Goal: Task Accomplishment & Management: Use online tool/utility

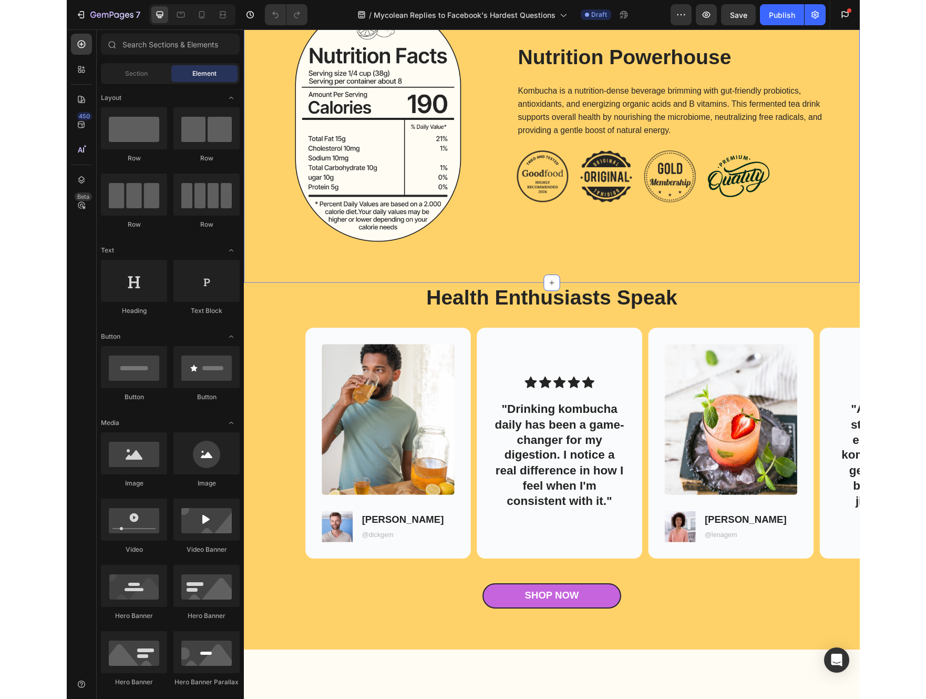
scroll to position [952, 0]
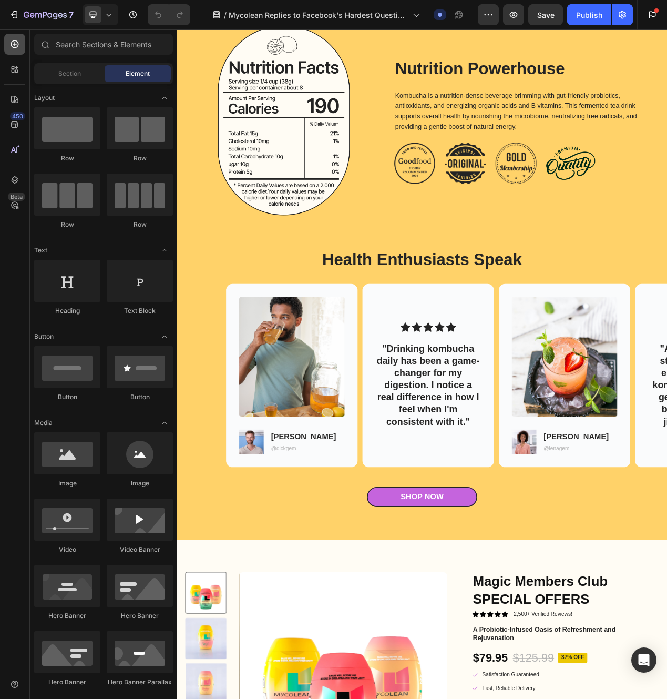
click at [18, 43] on icon at bounding box center [15, 44] width 8 height 8
click at [15, 128] on icon at bounding box center [14, 124] width 11 height 11
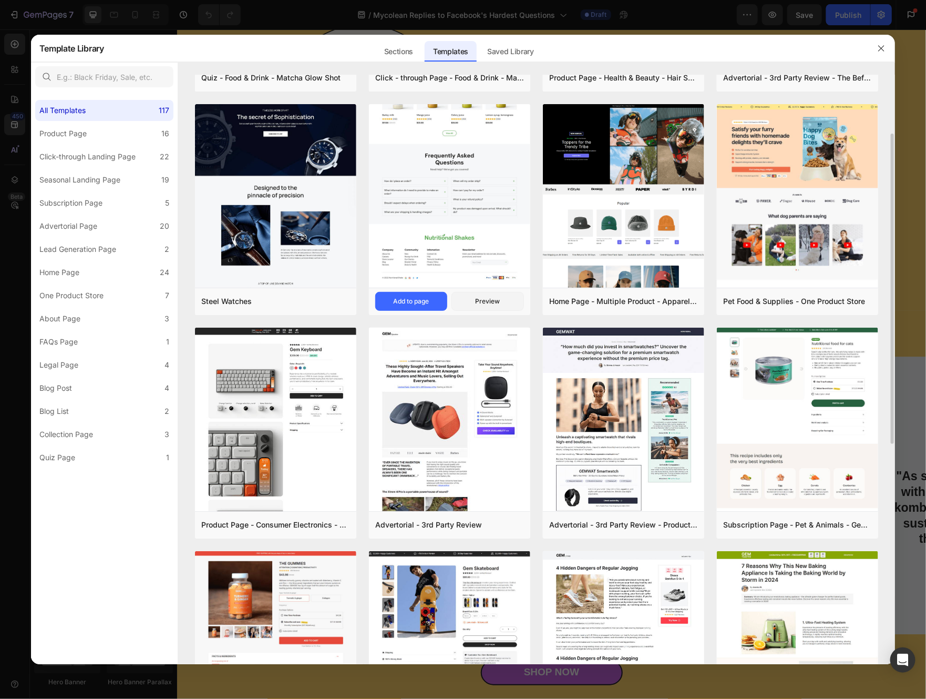
scroll to position [284, 0]
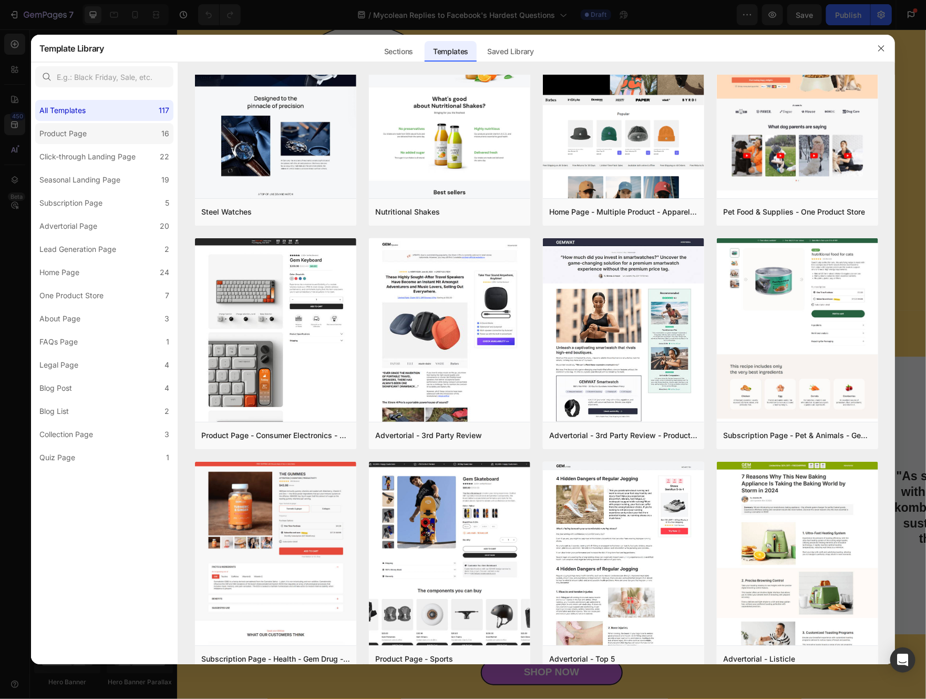
click at [118, 139] on label "Product Page 16" at bounding box center [104, 133] width 138 height 21
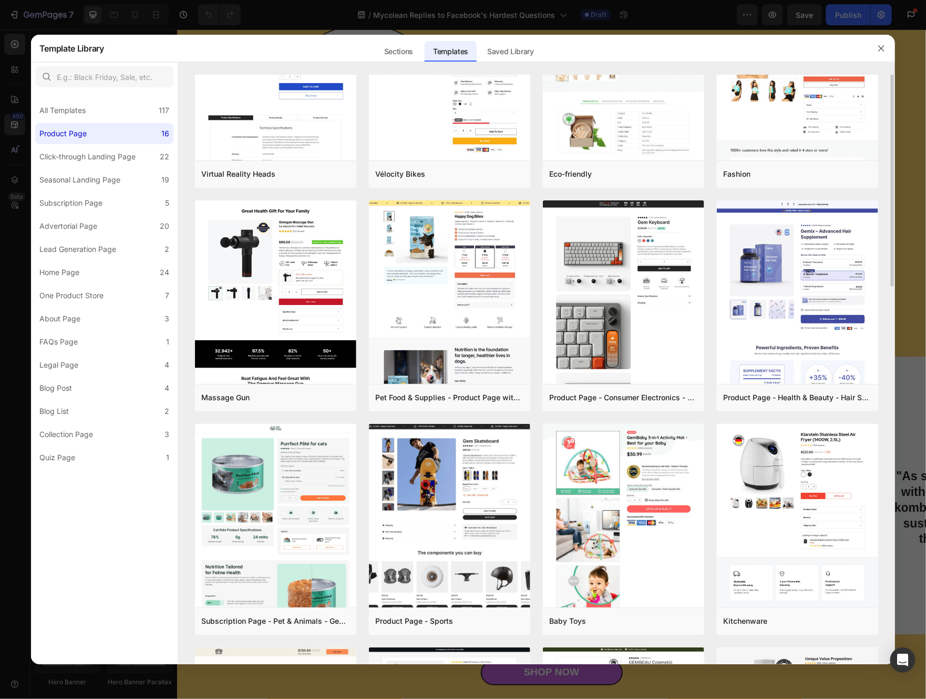
scroll to position [0, 0]
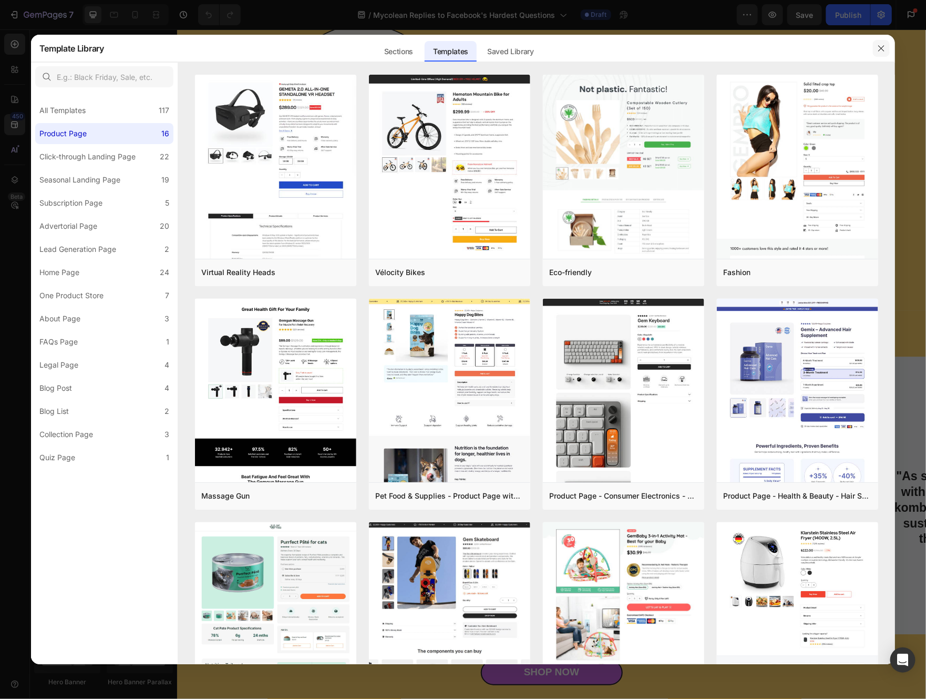
click at [883, 48] on icon "button" at bounding box center [882, 48] width 8 height 8
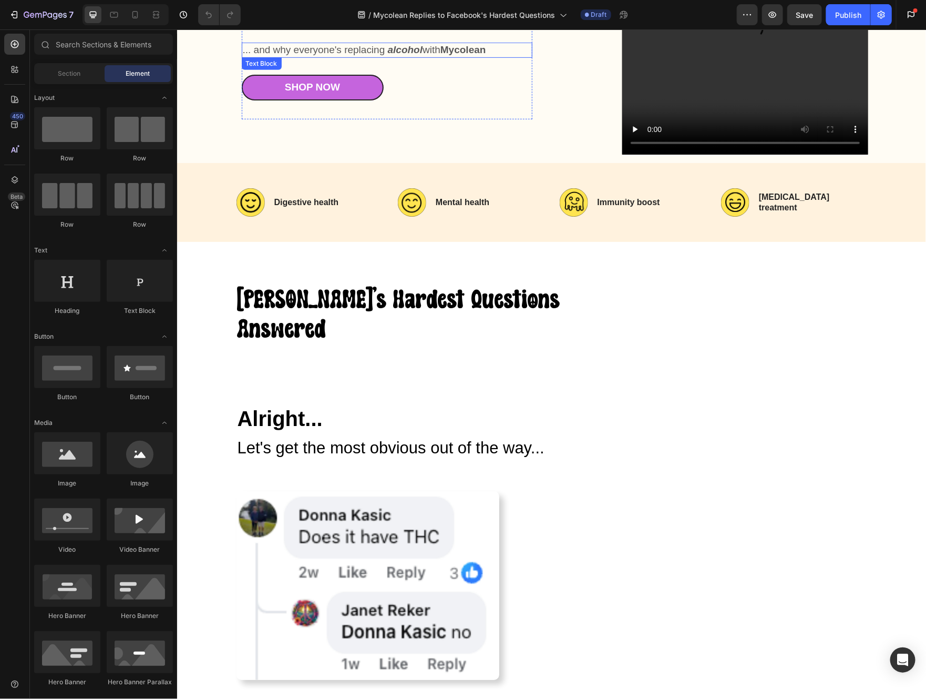
scroll to position [248, 0]
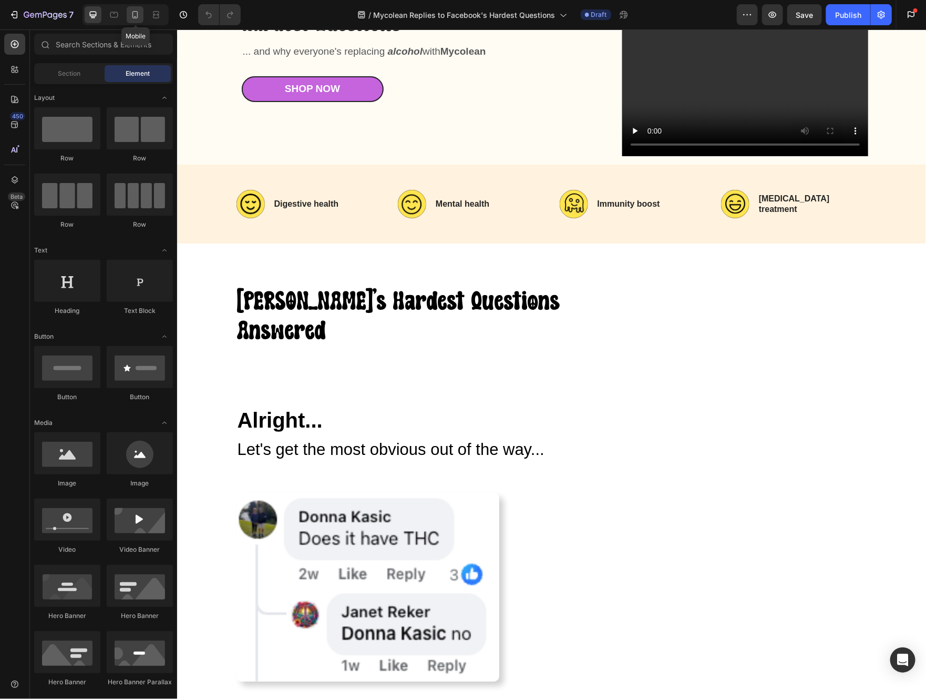
click at [133, 13] on icon at bounding box center [136, 14] width 6 height 7
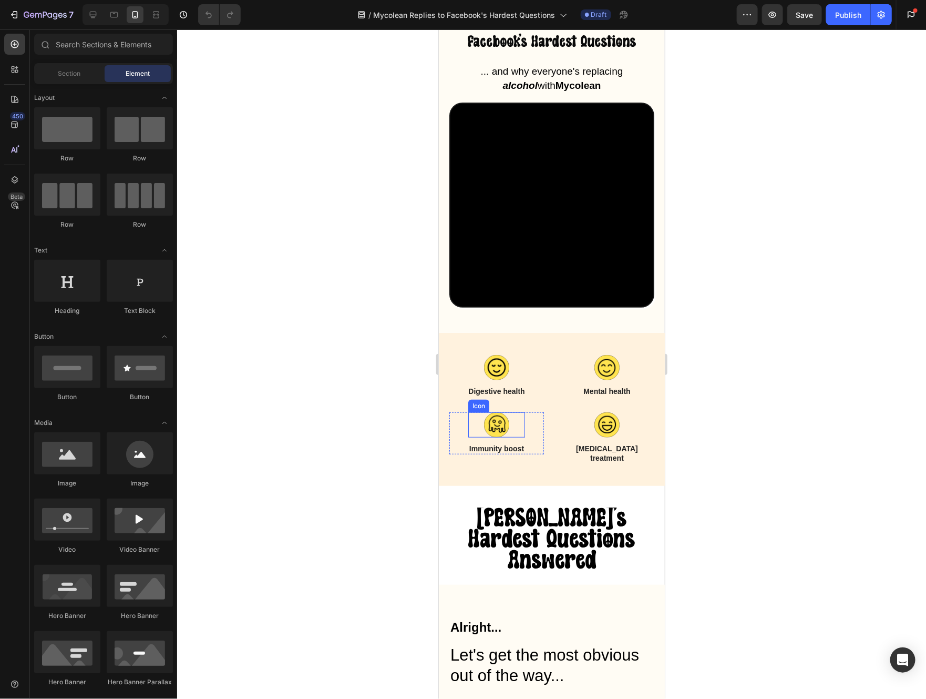
scroll to position [87, 0]
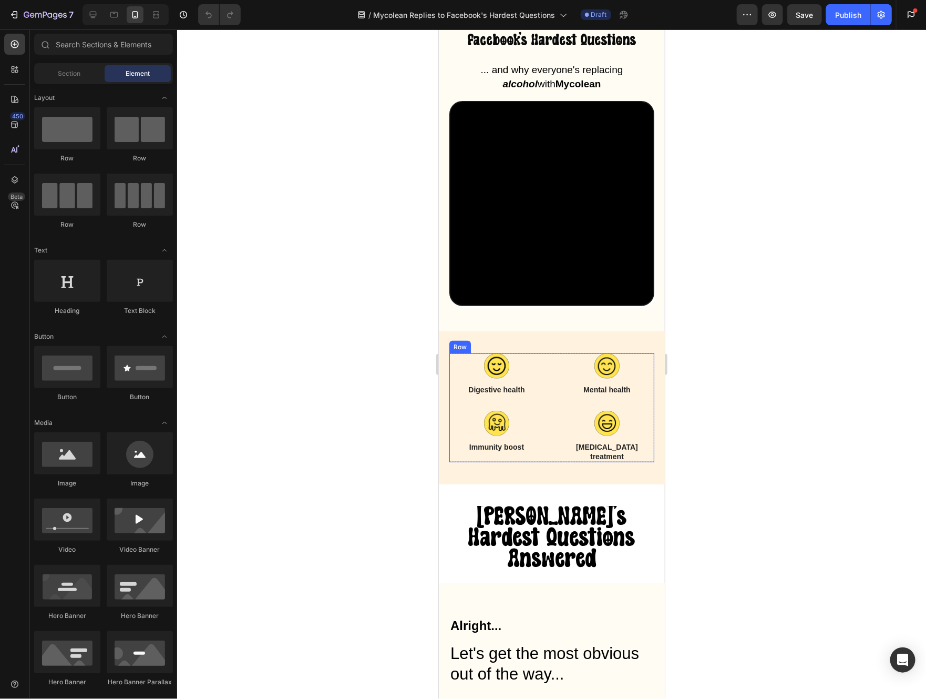
click at [558, 380] on div "Icon Digestive health Heading Row Icon Mental health Heading Row Icon Immunity …" at bounding box center [551, 407] width 205 height 109
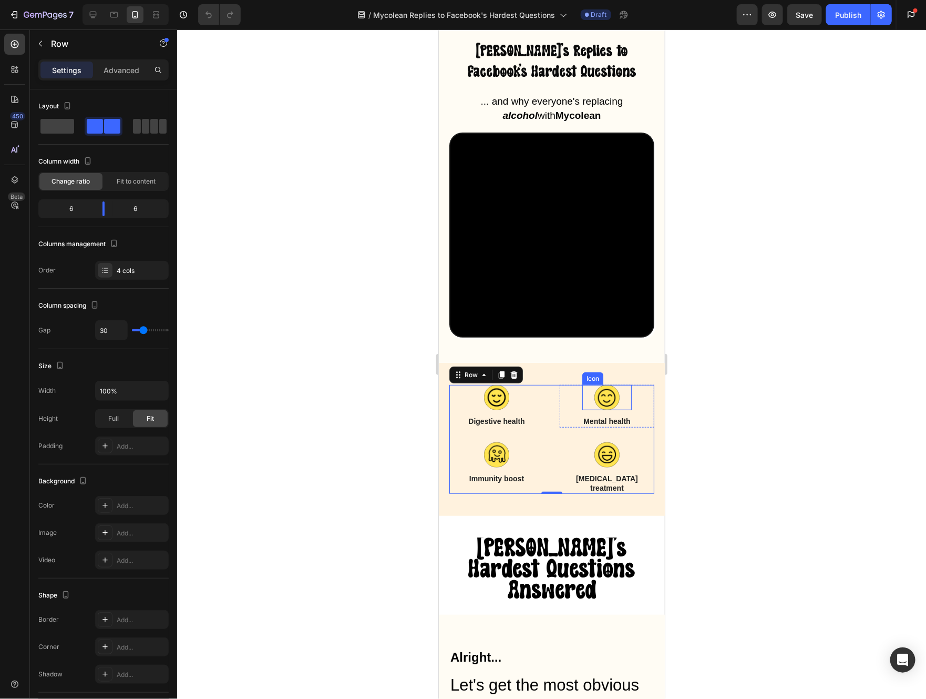
scroll to position [117, 0]
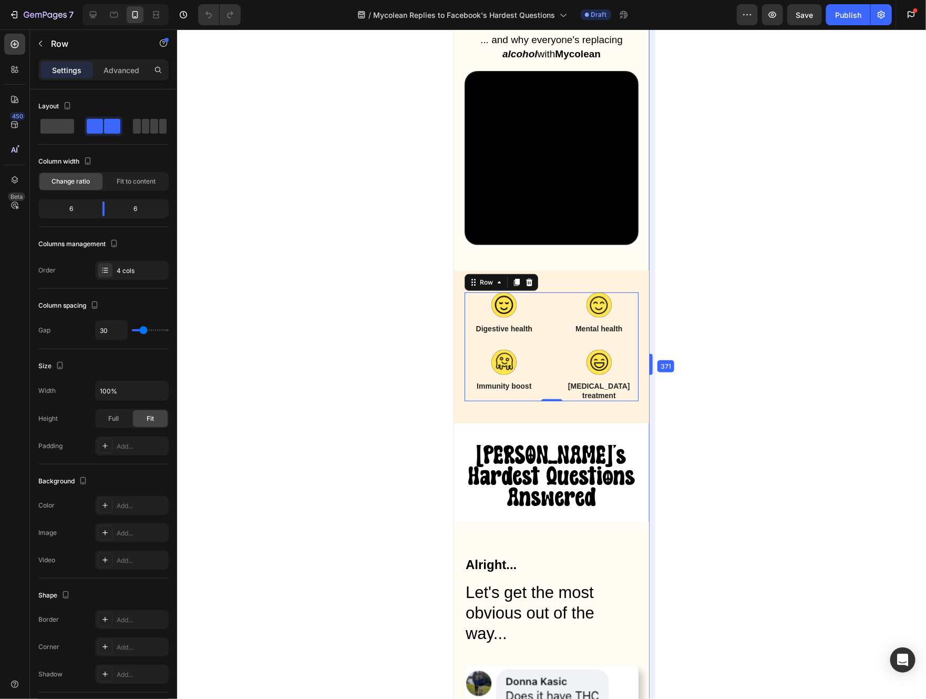
drag, startPoint x: 667, startPoint y: 359, endPoint x: 633, endPoint y: 366, distance: 34.9
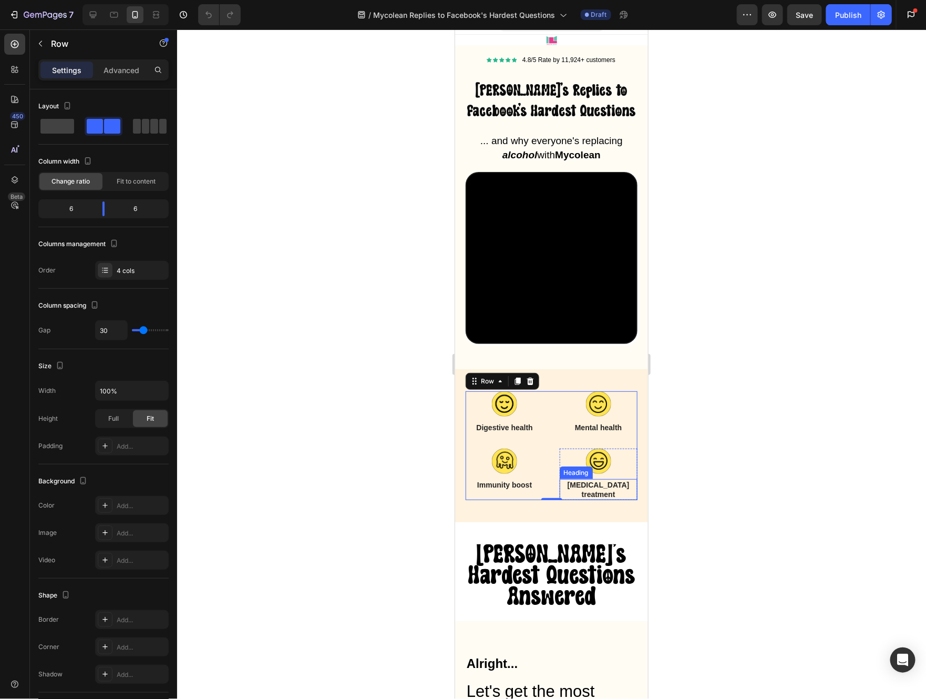
scroll to position [0, 0]
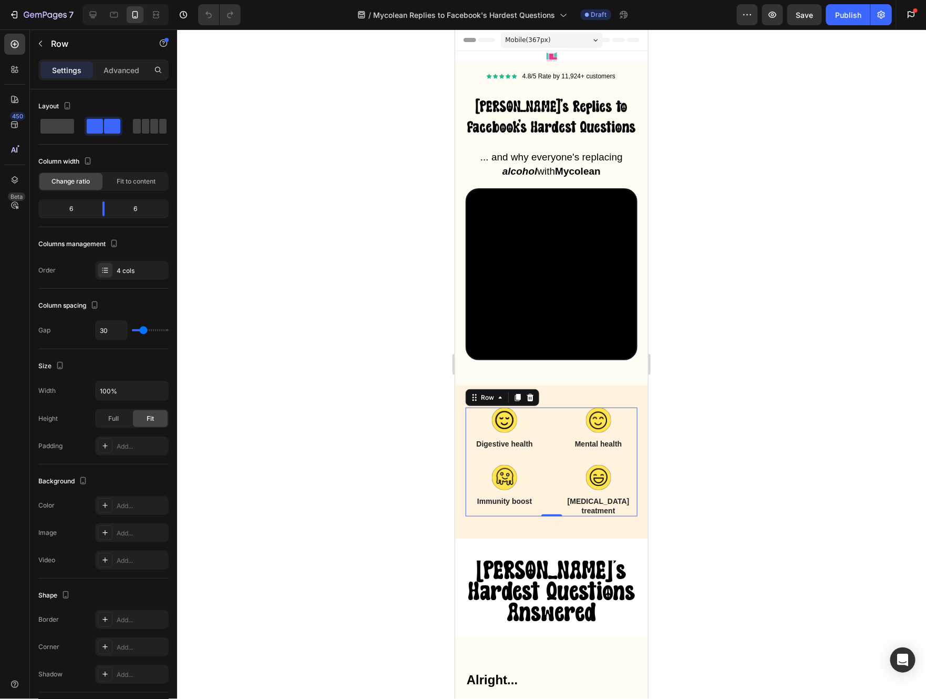
click at [775, 327] on div at bounding box center [551, 363] width 749 height 669
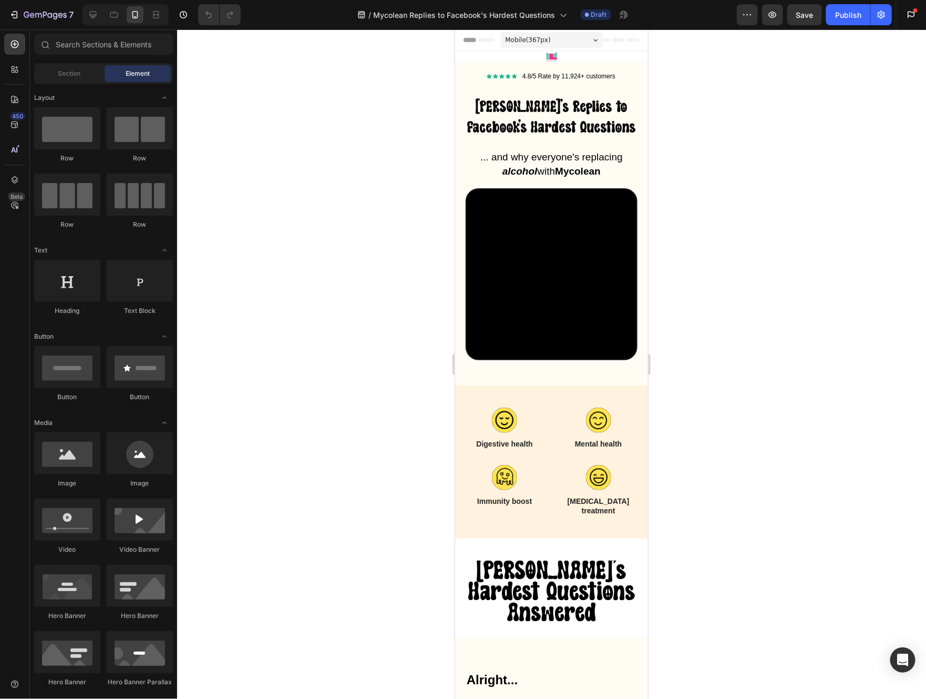
drag, startPoint x: 914, startPoint y: 693, endPoint x: 795, endPoint y: 686, distance: 120.1
click at [795, 686] on div at bounding box center [551, 363] width 749 height 669
click at [13, 125] on icon at bounding box center [14, 124] width 11 height 11
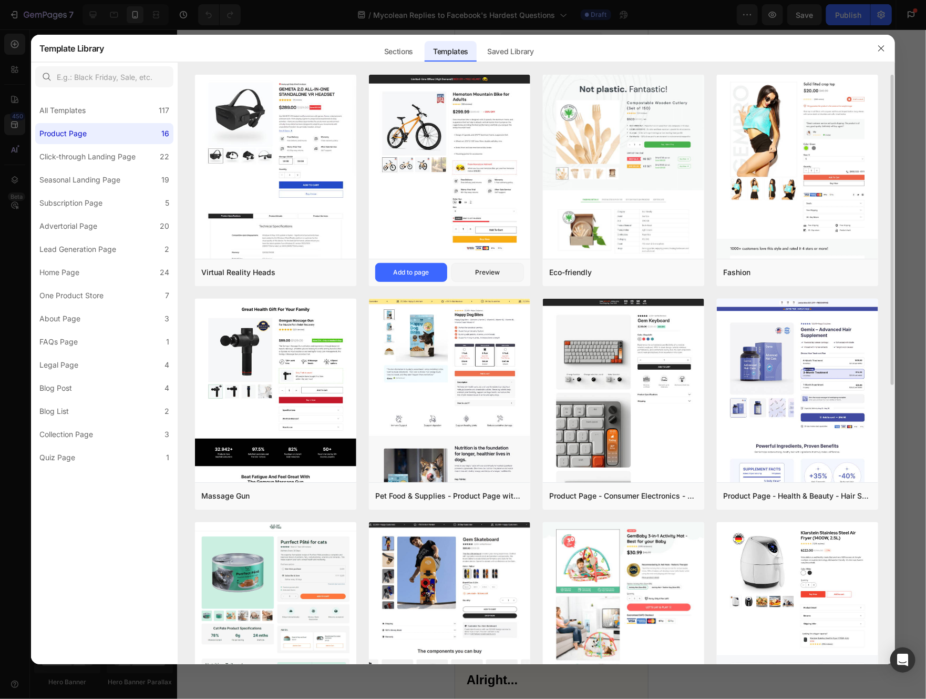
scroll to position [3, 0]
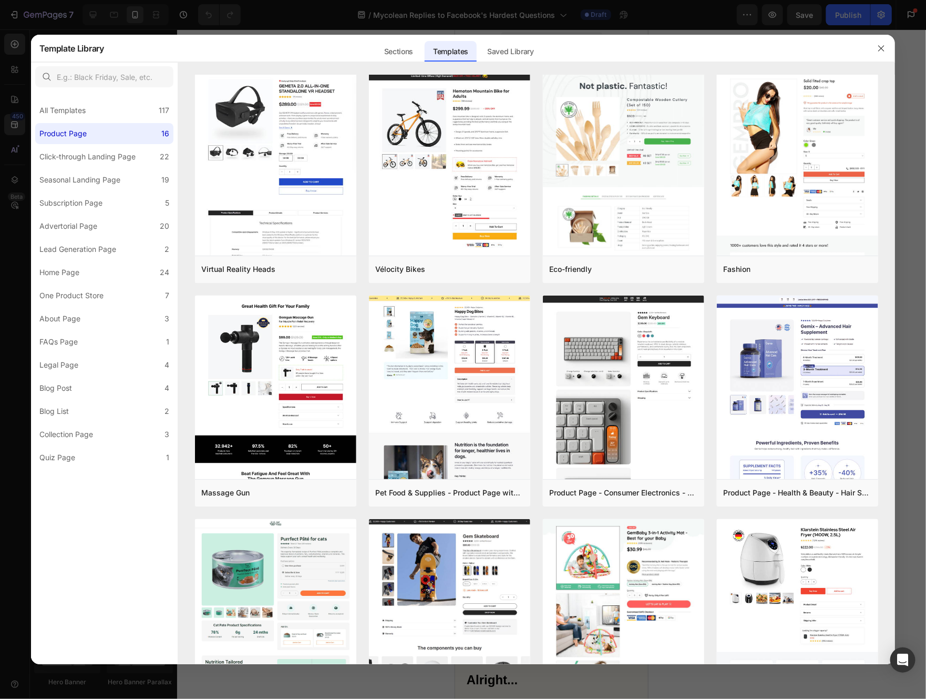
click at [106, 190] on div "All Templates 117 Product Page 16 Click-through Landing Page 22 Seasonal Landin…" at bounding box center [104, 279] width 147 height 376
click at [99, 197] on div "Subscription Page" at bounding box center [70, 203] width 63 height 13
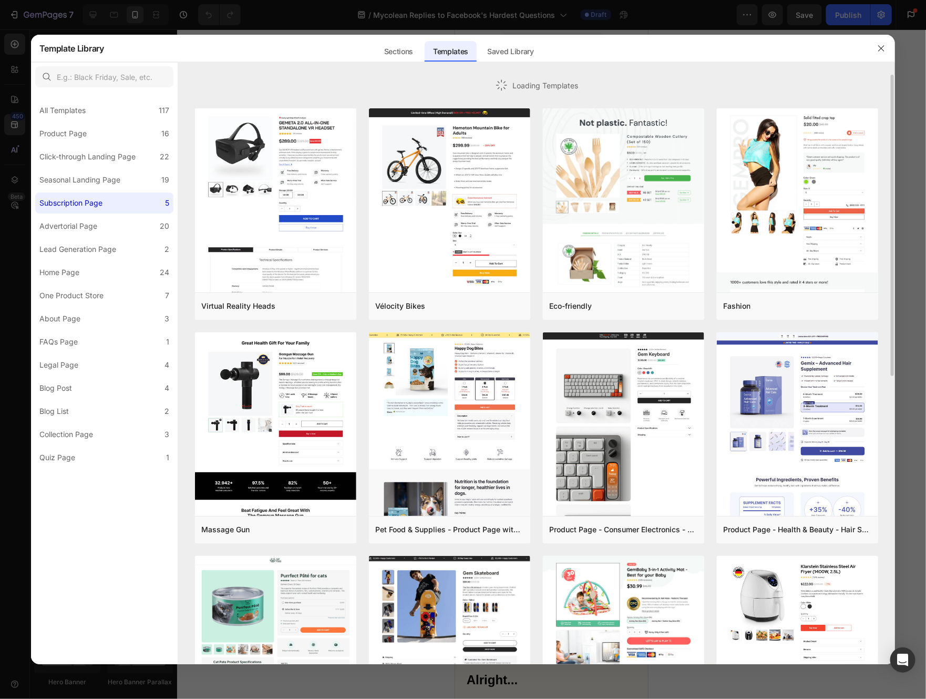
click at [88, 237] on div "All Templates 117 Product Page 16 Click-through Landing Page 22 Seasonal Landin…" at bounding box center [104, 279] width 147 height 376
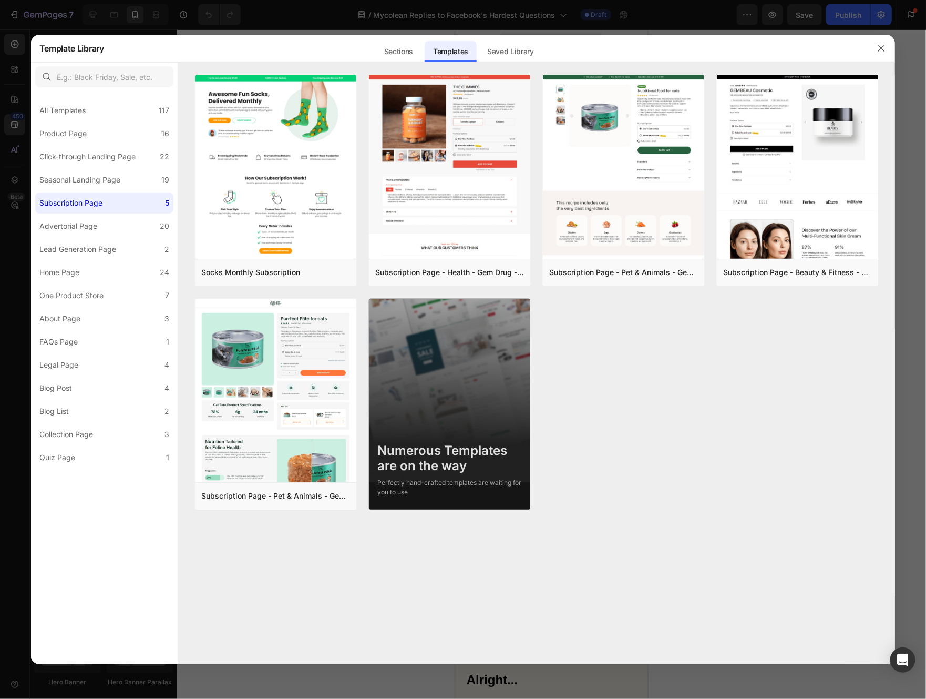
click at [88, 260] on div "All Templates 117 Product Page 16 Click-through Landing Page 22 Seasonal Landin…" at bounding box center [104, 279] width 147 height 376
click at [86, 288] on label "One Product Store 7" at bounding box center [104, 295] width 138 height 21
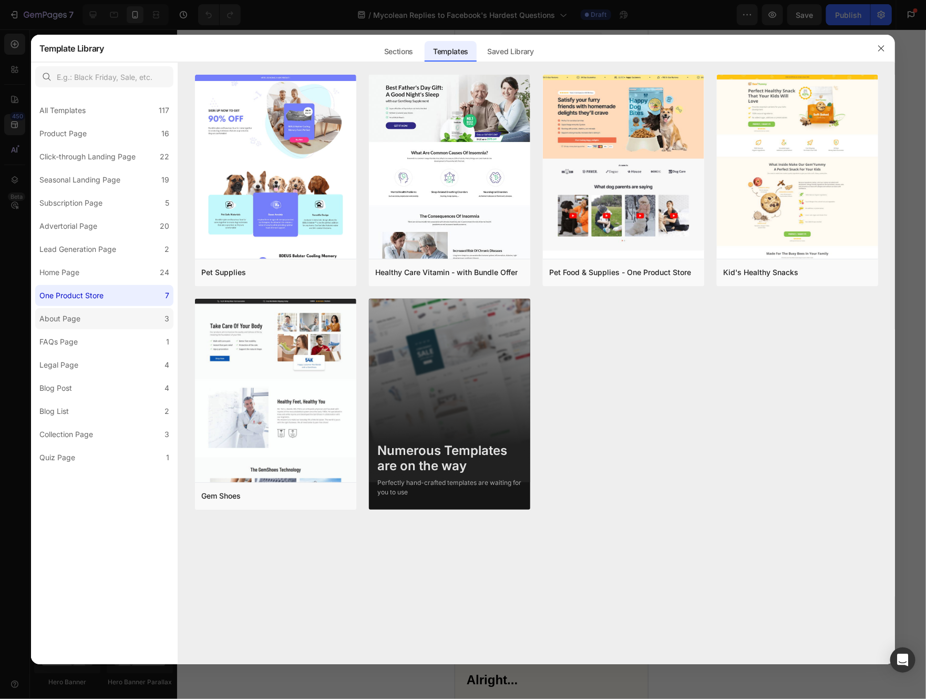
click at [93, 322] on label "About Page 3" at bounding box center [104, 318] width 138 height 21
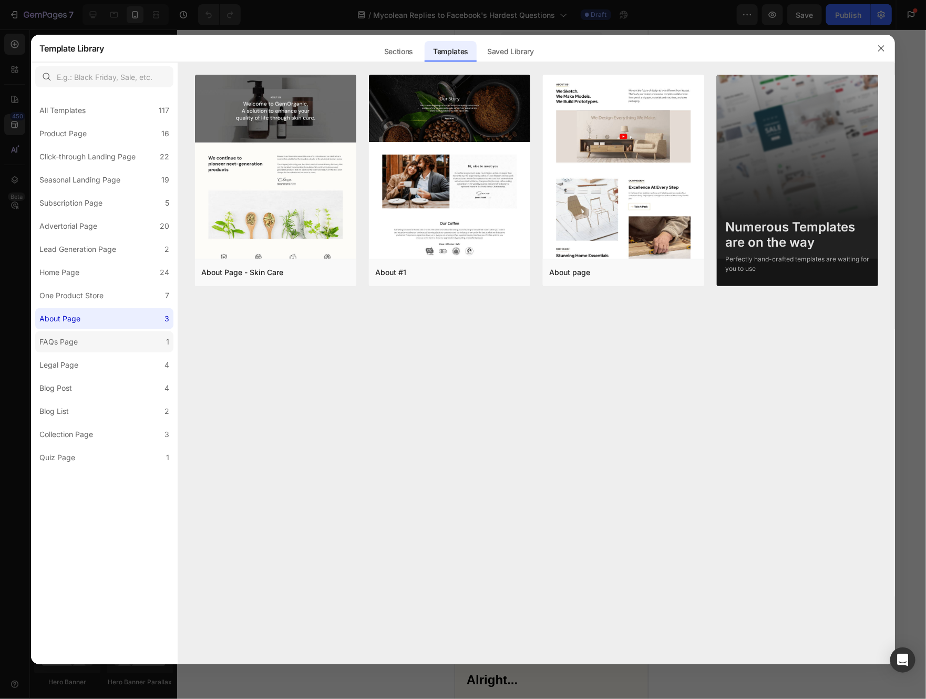
click at [87, 342] on label "FAQs Page 1" at bounding box center [104, 341] width 138 height 21
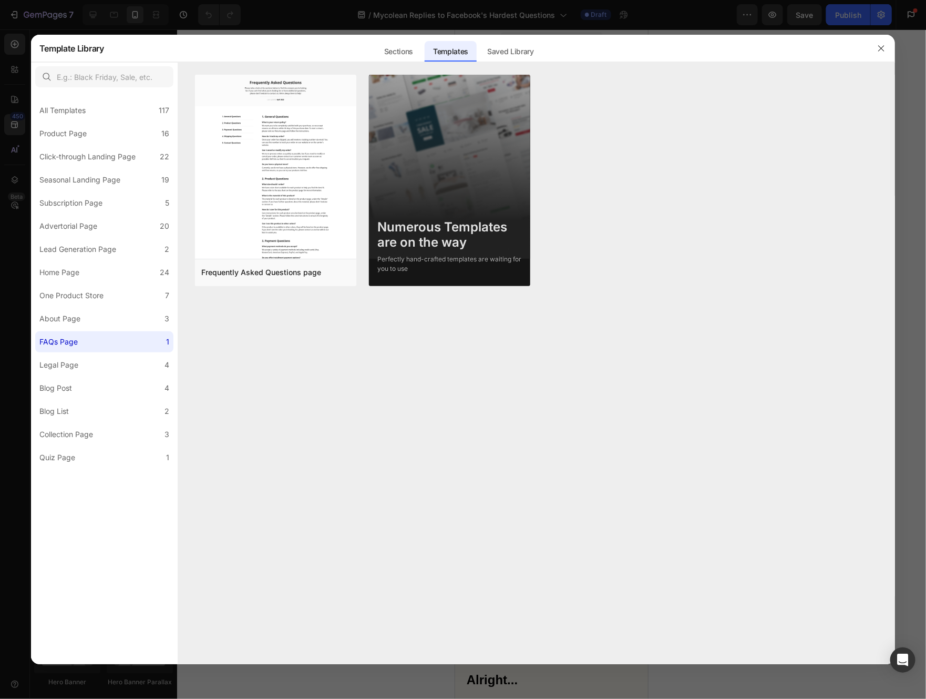
click at [87, 343] on label "FAQs Page 1" at bounding box center [104, 341] width 138 height 21
click at [87, 354] on label "Legal Page 4" at bounding box center [104, 364] width 138 height 21
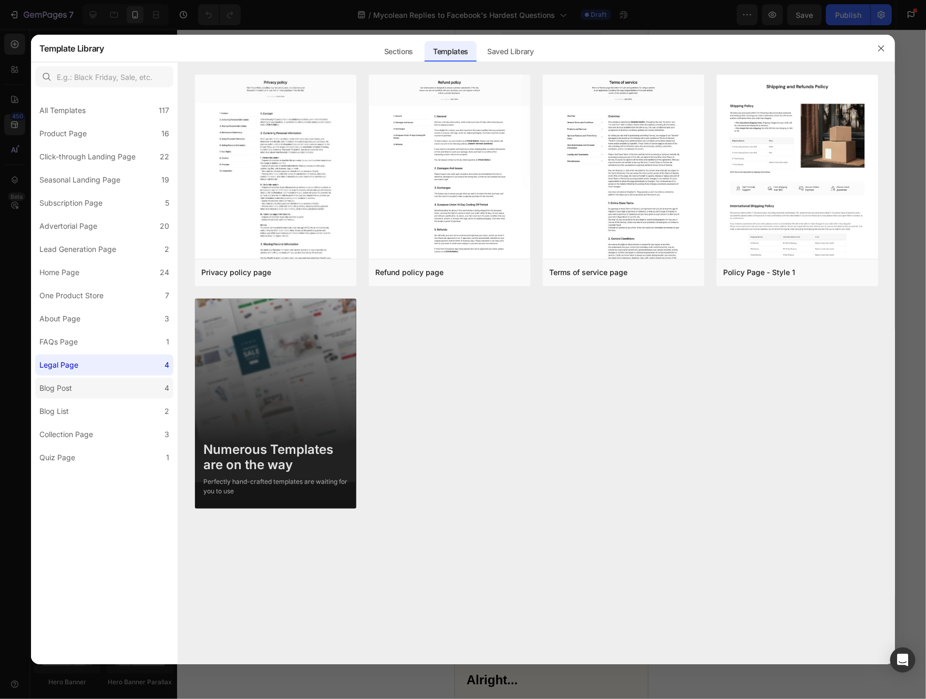
click at [97, 383] on label "Blog Post 4" at bounding box center [104, 388] width 138 height 21
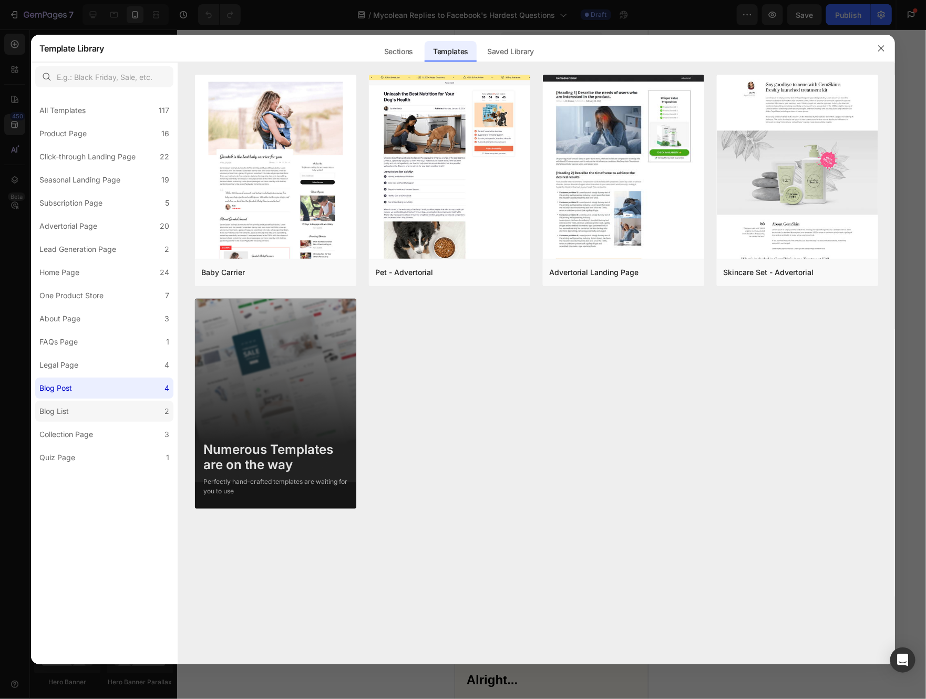
click at [100, 407] on label "Blog List 2" at bounding box center [104, 411] width 138 height 21
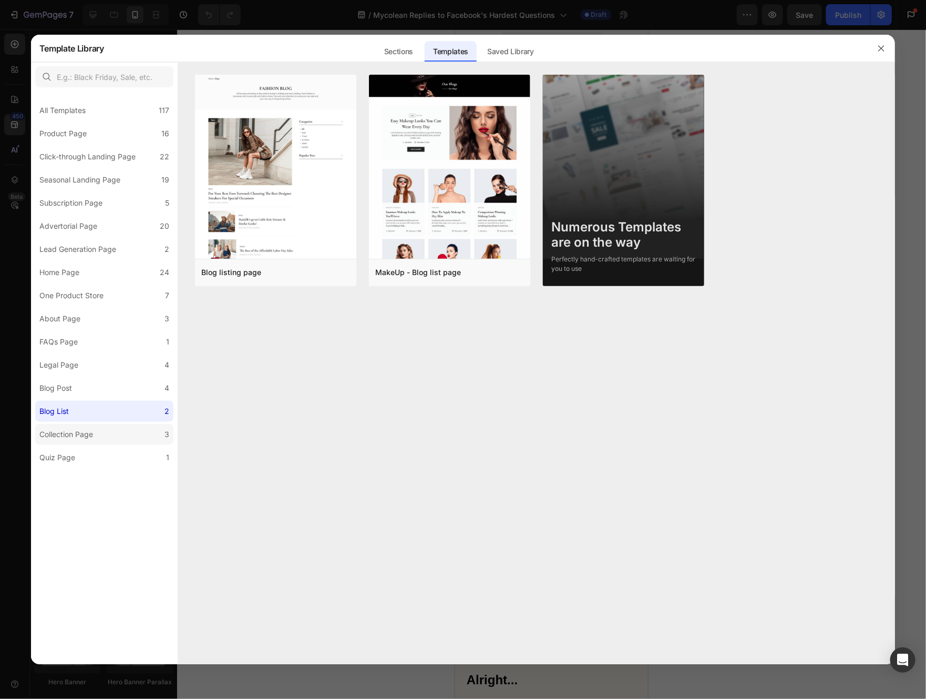
click at [103, 430] on label "Collection Page 3" at bounding box center [104, 434] width 138 height 21
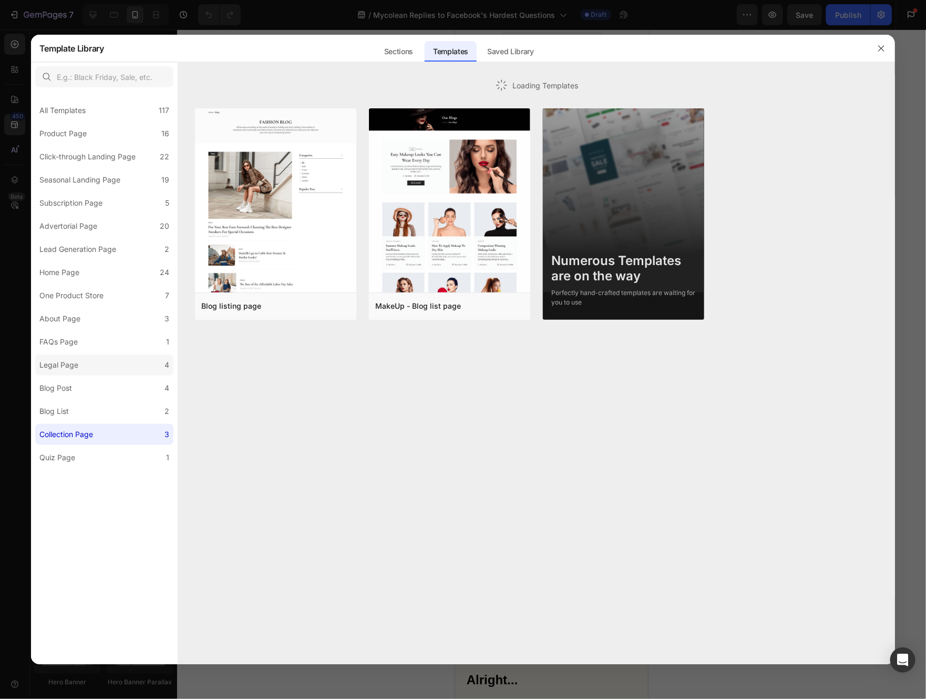
click at [104, 373] on label "Legal Page 4" at bounding box center [104, 364] width 138 height 21
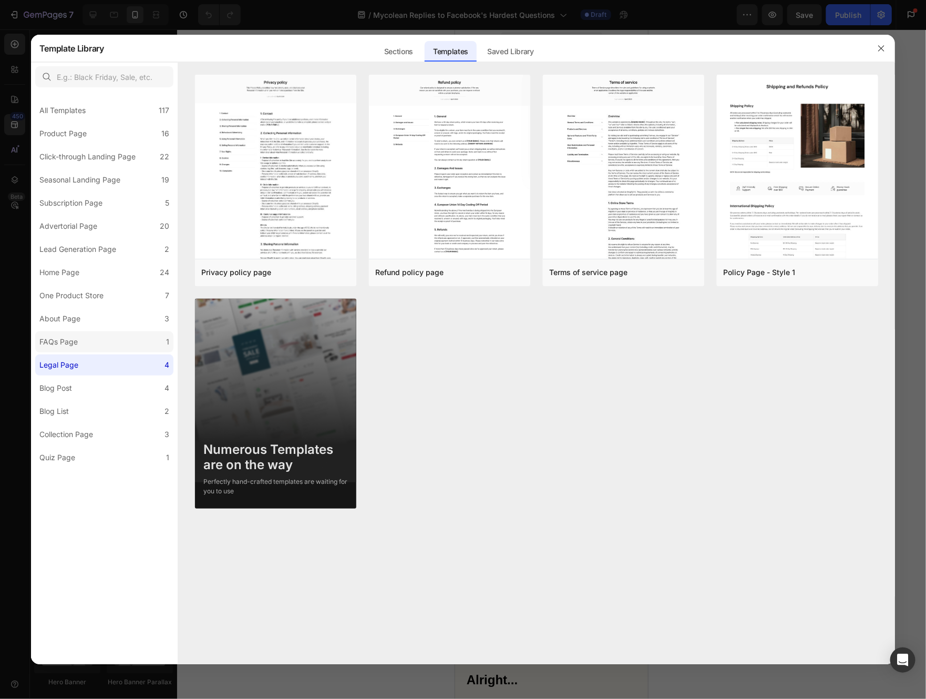
click at [104, 347] on label "FAQs Page 1" at bounding box center [104, 341] width 138 height 21
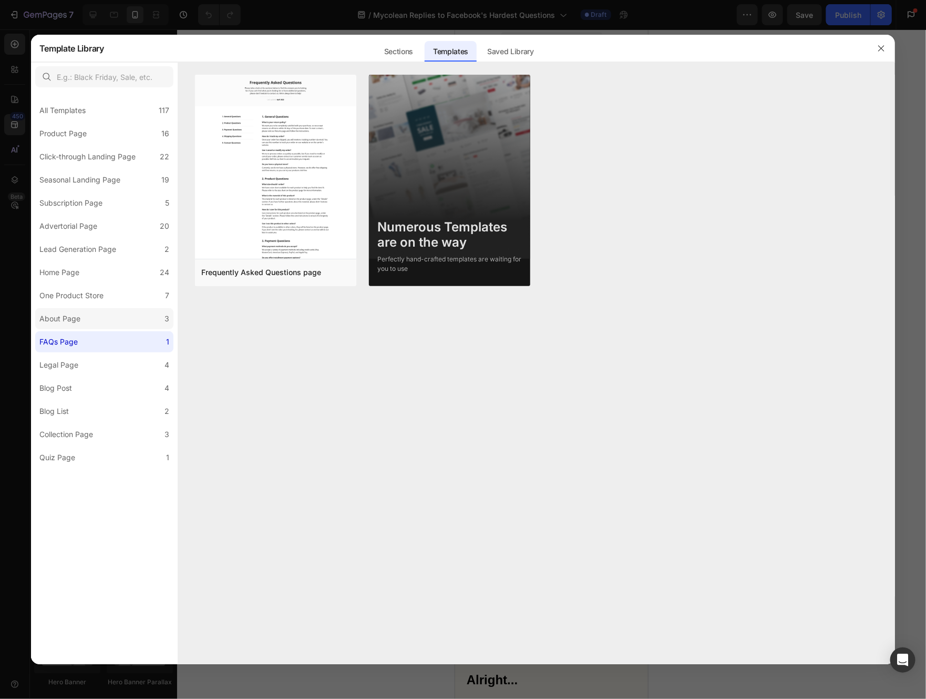
click at [104, 312] on label "About Page 3" at bounding box center [104, 318] width 138 height 21
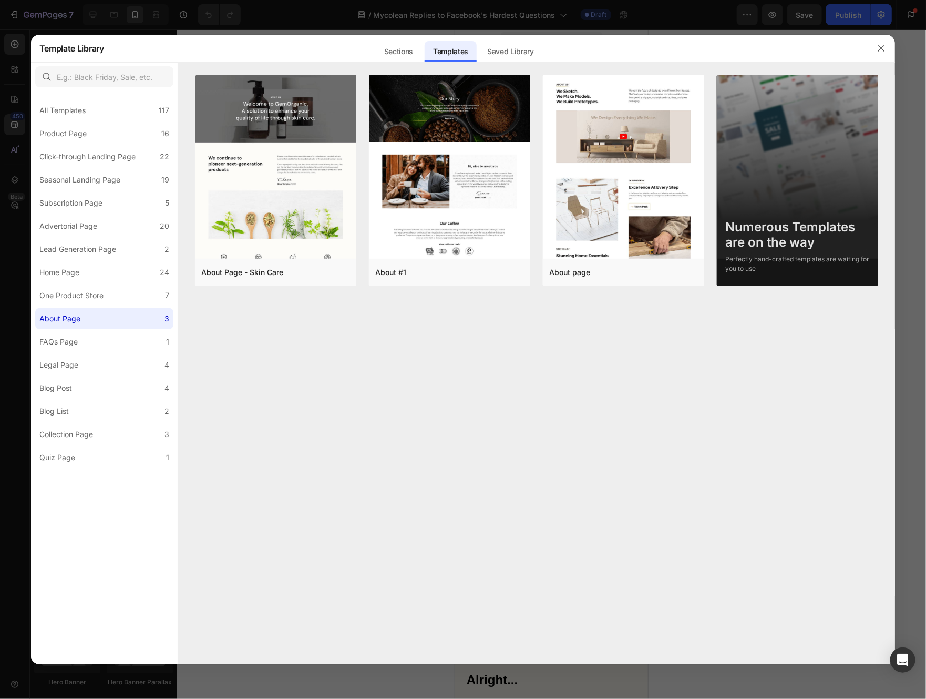
click at [108, 284] on div "All Templates 117 Product Page 16 Click-through Landing Page 22 Seasonal Landin…" at bounding box center [104, 279] width 147 height 376
click at [109, 247] on div "Lead Generation Page" at bounding box center [77, 249] width 77 height 13
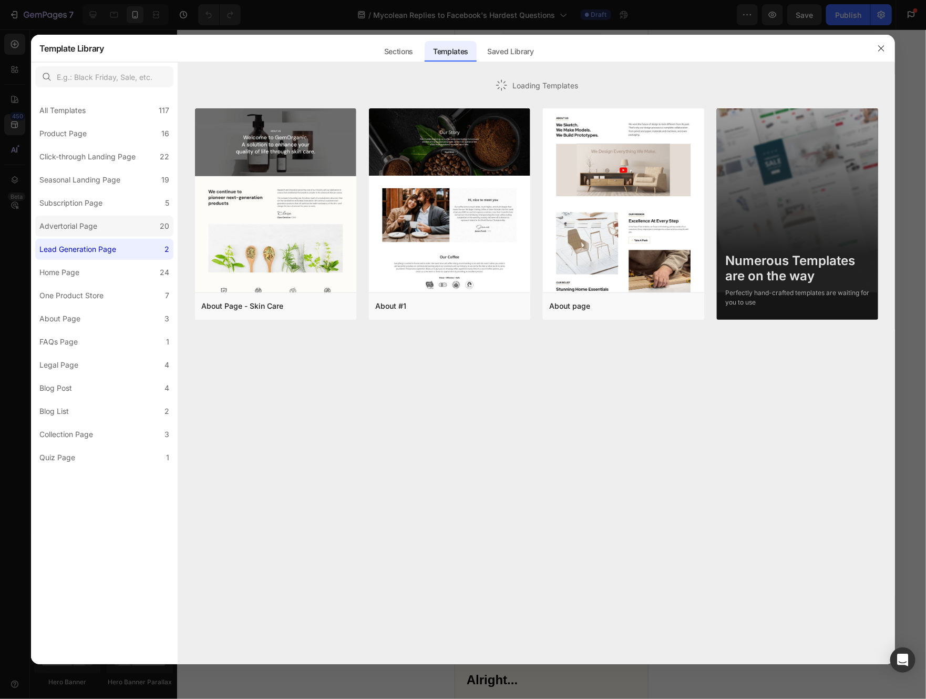
click at [109, 233] on label "Advertorial Page 20" at bounding box center [104, 226] width 138 height 21
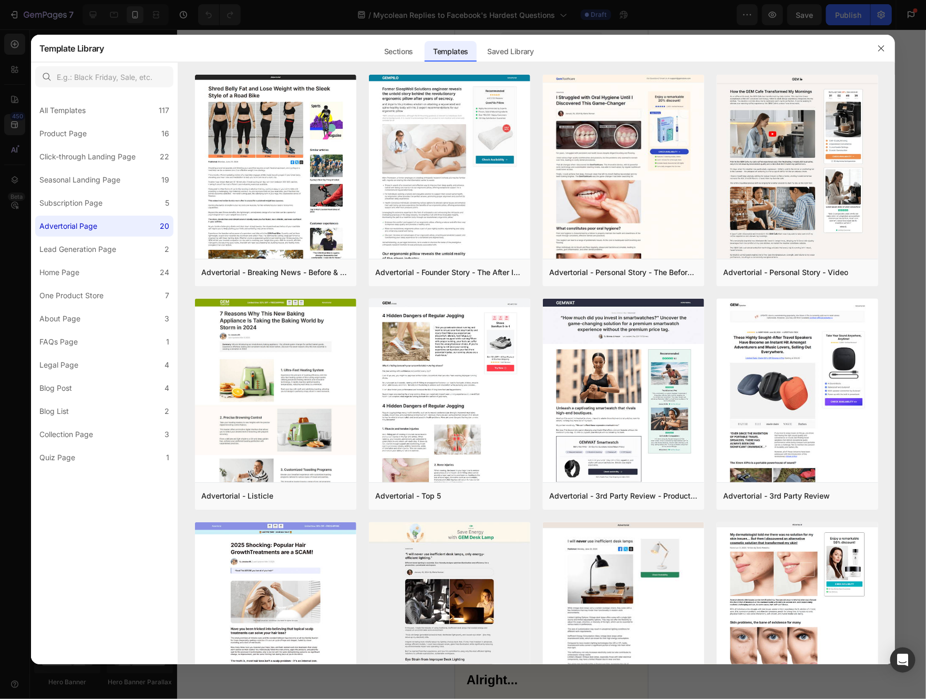
click at [100, 214] on div "All Templates 117 Product Page 16 Click-through Landing Page 22 Seasonal Landin…" at bounding box center [104, 279] width 147 height 376
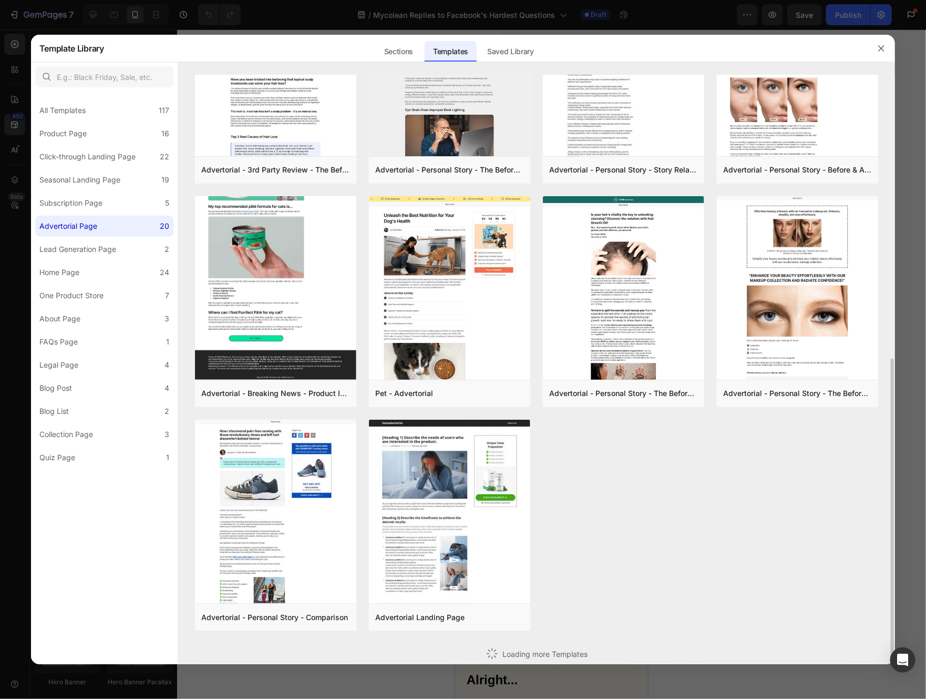
scroll to position [339, 0]
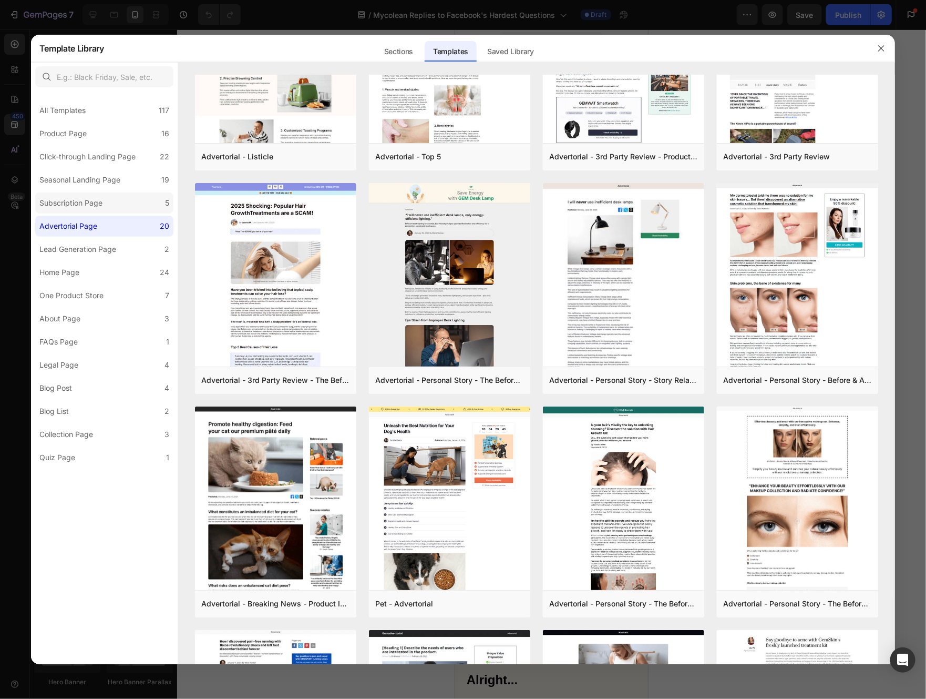
click at [63, 200] on div "Subscription Page" at bounding box center [70, 203] width 63 height 13
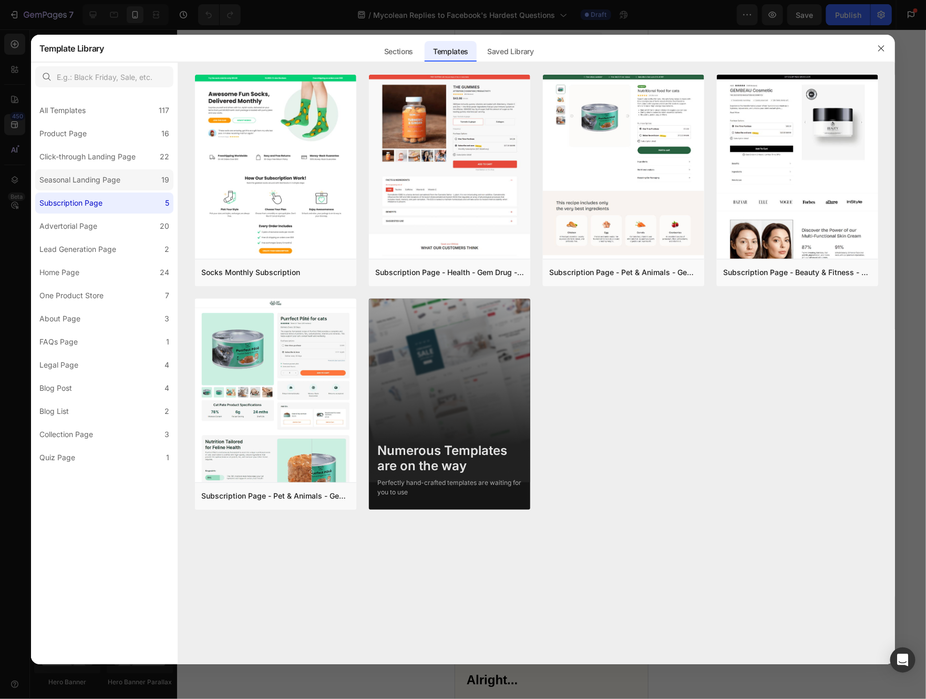
click at [82, 175] on div "Seasonal Landing Page" at bounding box center [79, 180] width 81 height 13
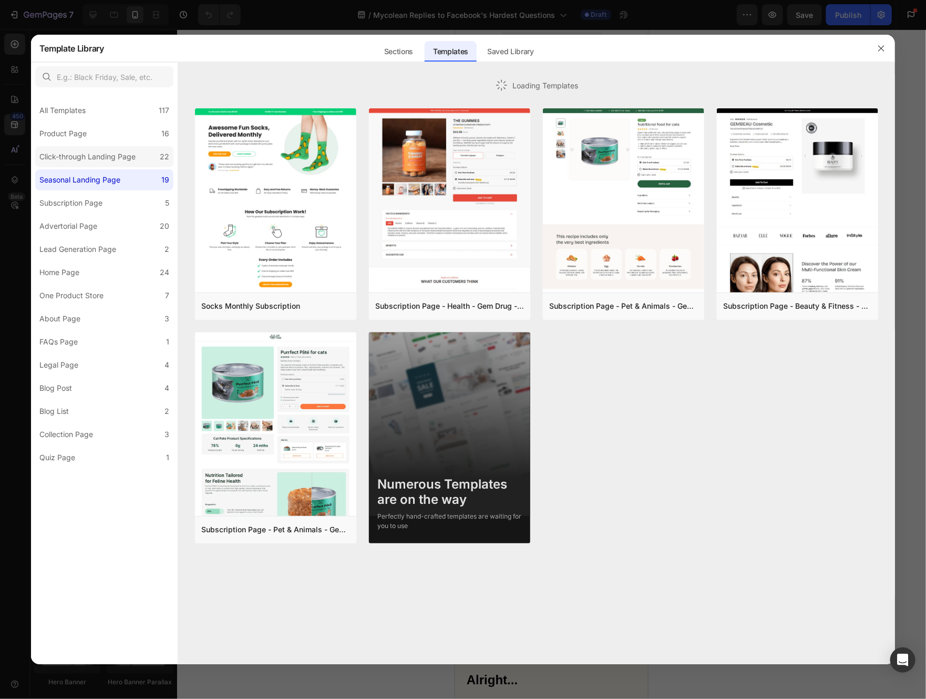
click at [92, 155] on div "Click-through Landing Page" at bounding box center [87, 156] width 96 height 13
